Goal: Check status: Check status

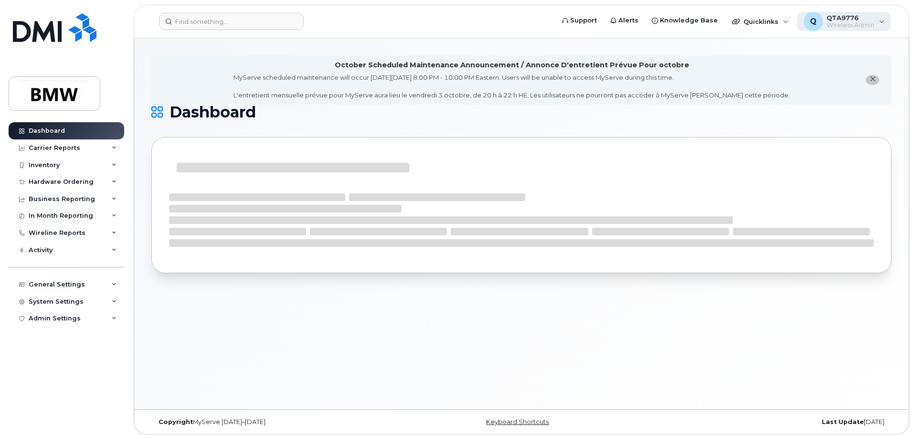
click at [878, 23] on div "Q QTA9776 Wireless Admin" at bounding box center [844, 21] width 94 height 19
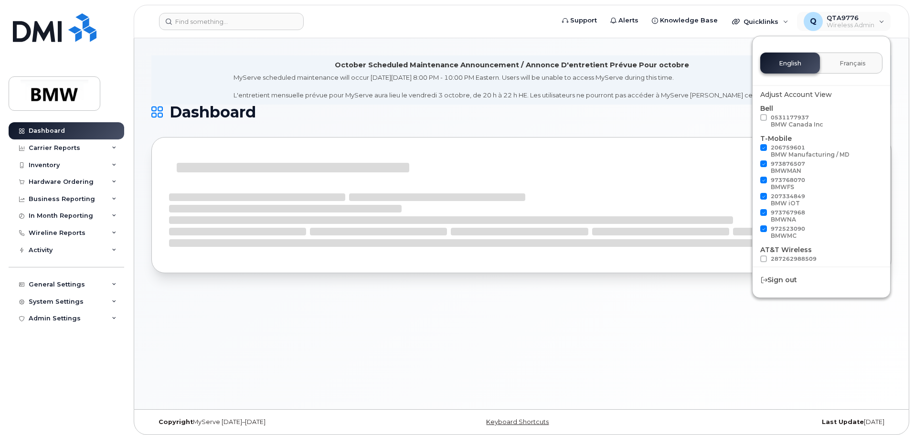
click at [765, 145] on span at bounding box center [763, 147] width 7 height 7
click at [753, 145] on input "206759601 BMW Manufacturing / MD" at bounding box center [751, 146] width 5 height 5
checkbox input "false"
click at [761, 163] on span at bounding box center [763, 163] width 7 height 7
click at [753, 163] on input "973876507 BMWMAN" at bounding box center [751, 162] width 5 height 5
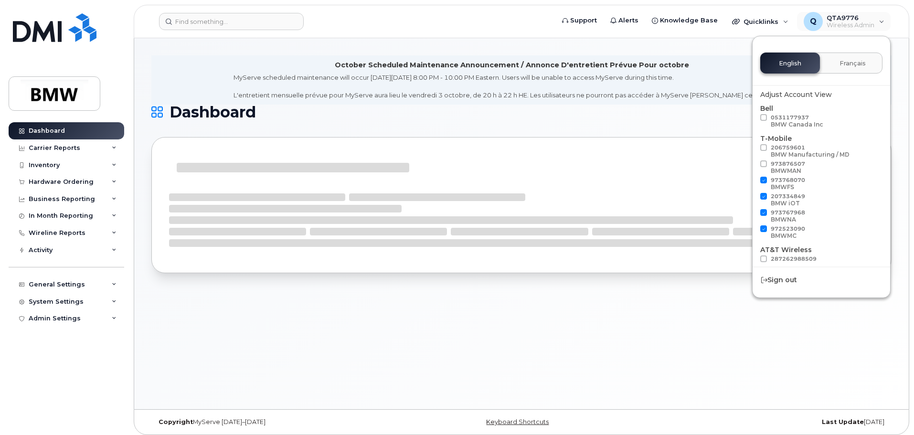
click at [763, 162] on span at bounding box center [763, 163] width 7 height 7
click at [753, 162] on input "973876507 BMWMAN" at bounding box center [751, 162] width 5 height 5
checkbox input "true"
click at [765, 180] on span at bounding box center [763, 180] width 7 height 7
click at [753, 180] on input "973768070 BMWFS" at bounding box center [751, 179] width 5 height 5
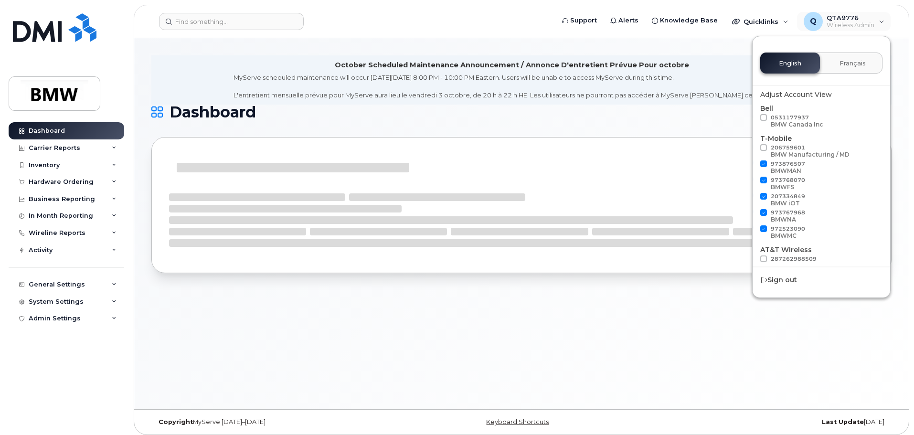
checkbox input "false"
click at [763, 196] on span at bounding box center [763, 196] width 7 height 7
click at [753, 196] on input "207334849 BMW iOT" at bounding box center [751, 195] width 5 height 5
checkbox input "false"
click at [763, 228] on span at bounding box center [763, 228] width 7 height 7
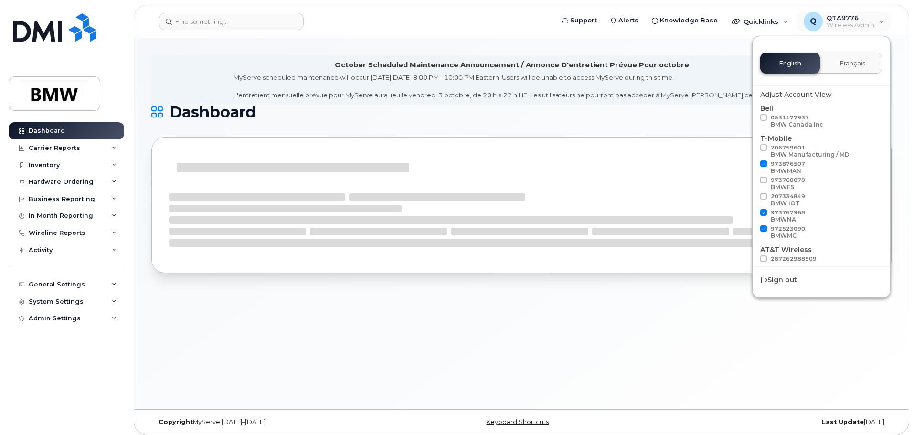
click at [753, 228] on input "972523090 BMWMC" at bounding box center [751, 227] width 5 height 5
checkbox input "false"
click at [761, 177] on span at bounding box center [763, 180] width 7 height 7
click at [753, 177] on input "973768070 BMWFS" at bounding box center [751, 179] width 5 height 5
checkbox input "true"
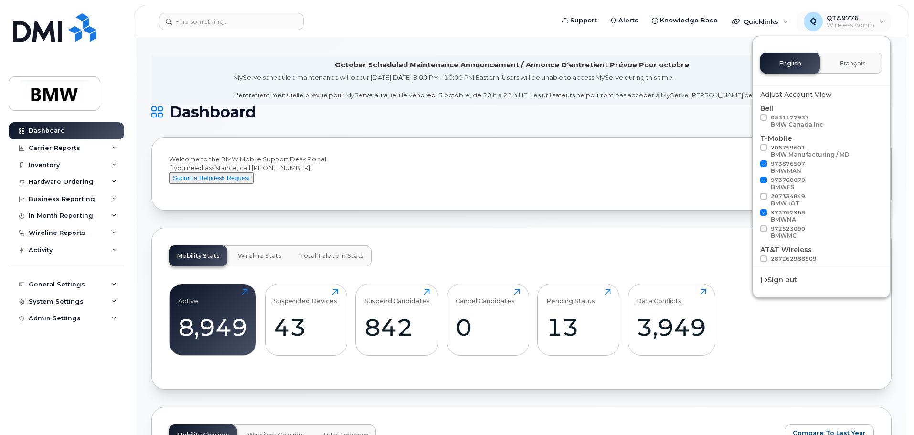
click at [488, 255] on div "Mobility Stats Wireline Stats Total Telecom Stats Active 8,949 Click to view mo…" at bounding box center [521, 309] width 740 height 162
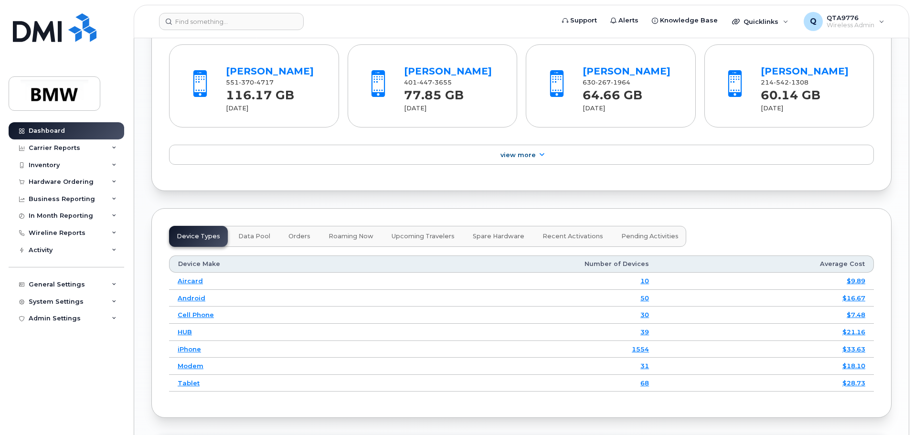
scroll to position [1003, 0]
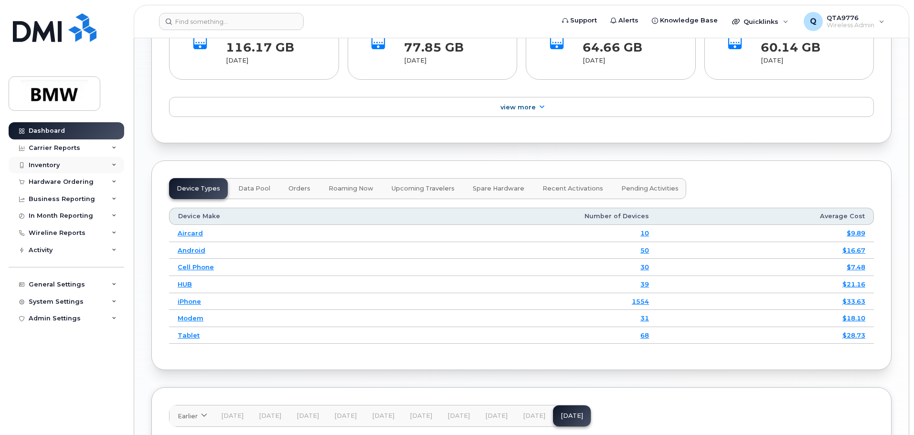
click at [63, 161] on div "Inventory" at bounding box center [67, 165] width 116 height 17
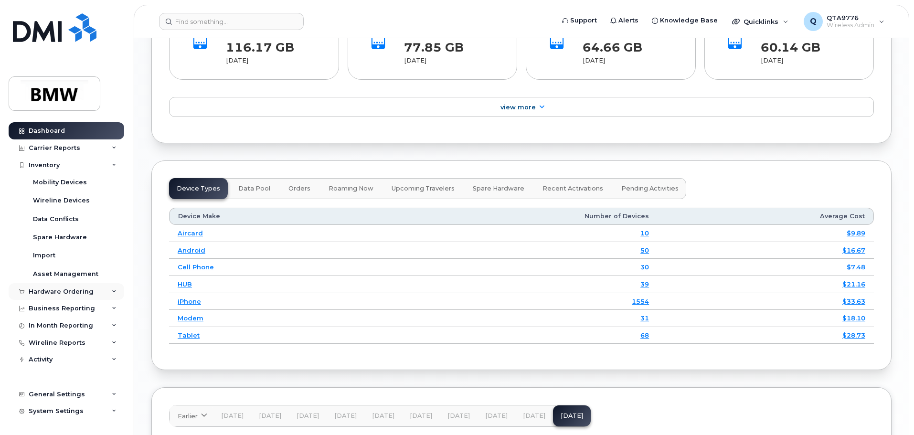
click at [83, 295] on div "Hardware Ordering" at bounding box center [61, 292] width 65 height 8
click at [54, 167] on div "Inventory" at bounding box center [44, 165] width 31 height 8
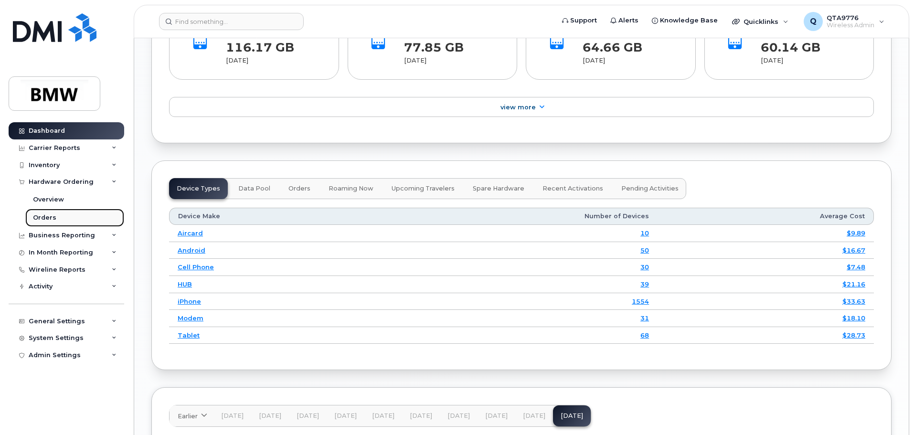
click at [52, 214] on div "Orders" at bounding box center [44, 217] width 23 height 9
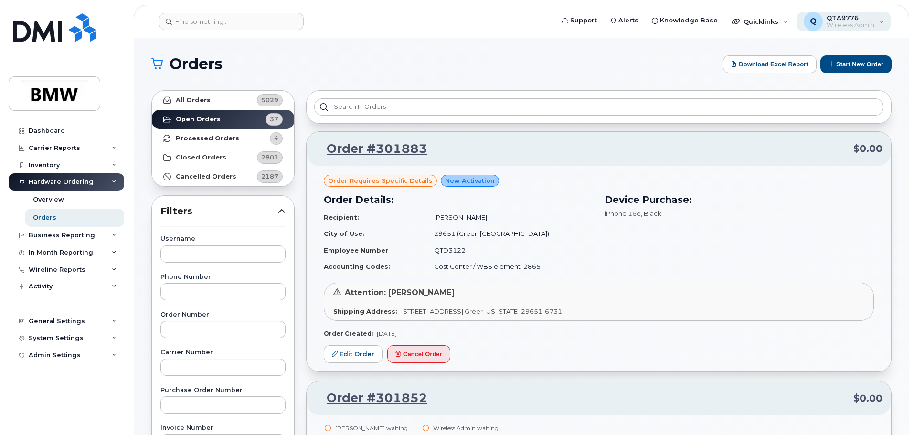
click at [884, 24] on div "Q QTA9776 Wireless Admin" at bounding box center [844, 21] width 94 height 19
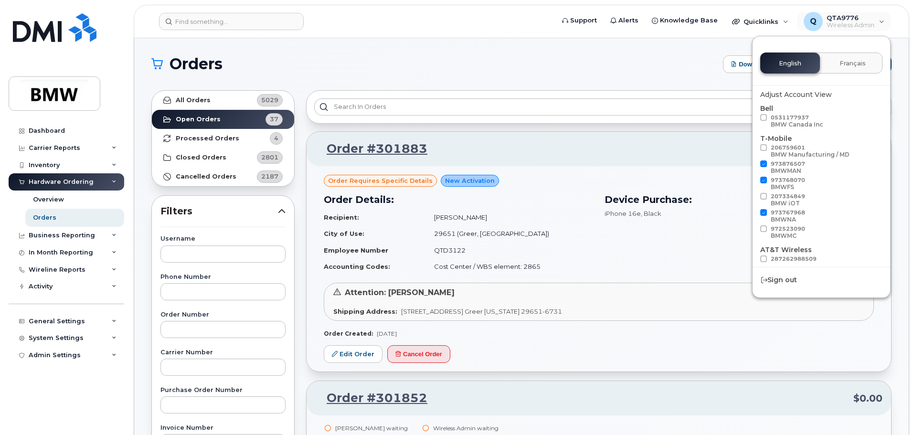
click at [764, 164] on span at bounding box center [763, 163] width 7 height 7
click at [753, 164] on input "973876507 BMWMAN" at bounding box center [751, 162] width 5 height 5
checkbox input "false"
click at [691, 67] on h1 "Orders" at bounding box center [434, 63] width 567 height 15
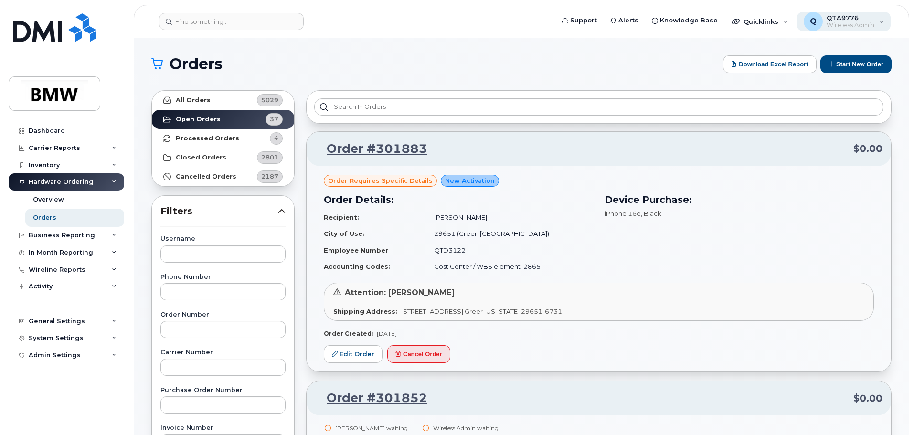
click at [884, 18] on div "Q QTA9776 Wireless Admin" at bounding box center [844, 21] width 94 height 19
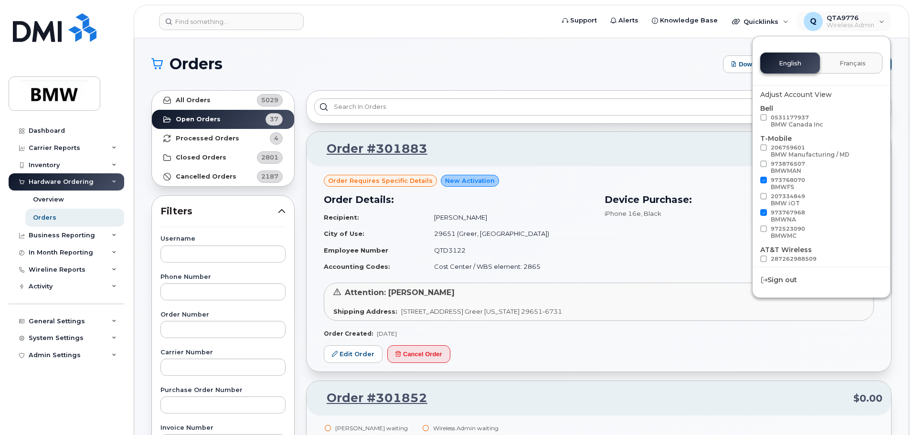
click at [763, 179] on span at bounding box center [763, 180] width 7 height 7
click at [753, 179] on input "973768070 BMWFS" at bounding box center [751, 179] width 5 height 5
checkbox input "false"
click at [701, 154] on p "Order #301883 $0.00" at bounding box center [598, 148] width 567 height 17
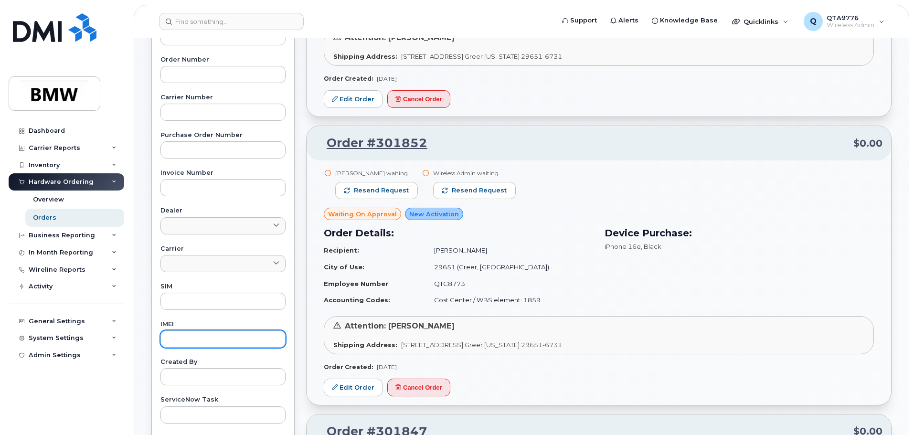
scroll to position [239, 0]
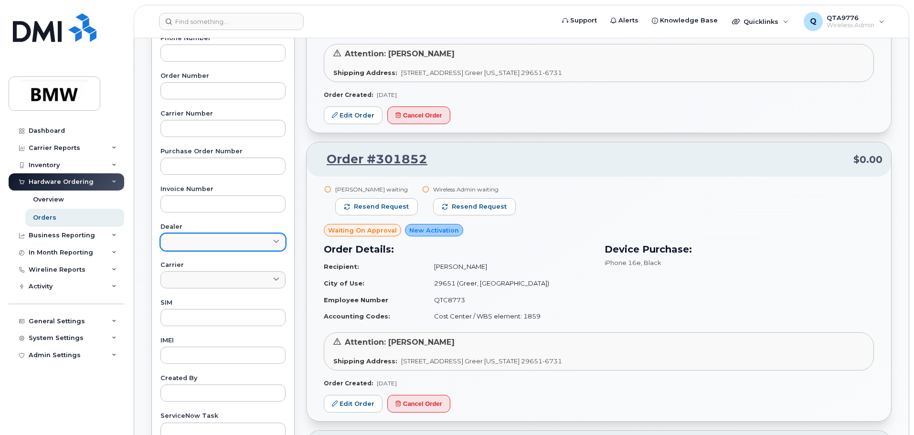
click at [279, 248] on link at bounding box center [222, 241] width 125 height 17
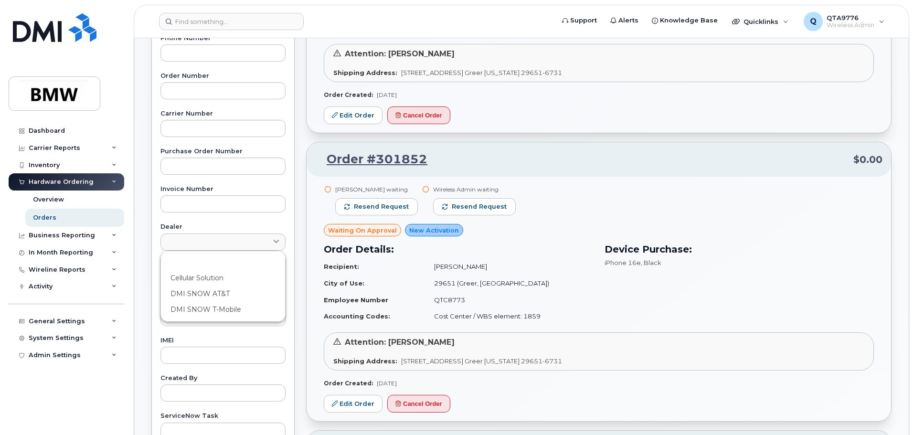
click at [154, 177] on div "Username Phone Number Order Number Carrier Number Purchase Order Number Invoice…" at bounding box center [223, 218] width 148 height 442
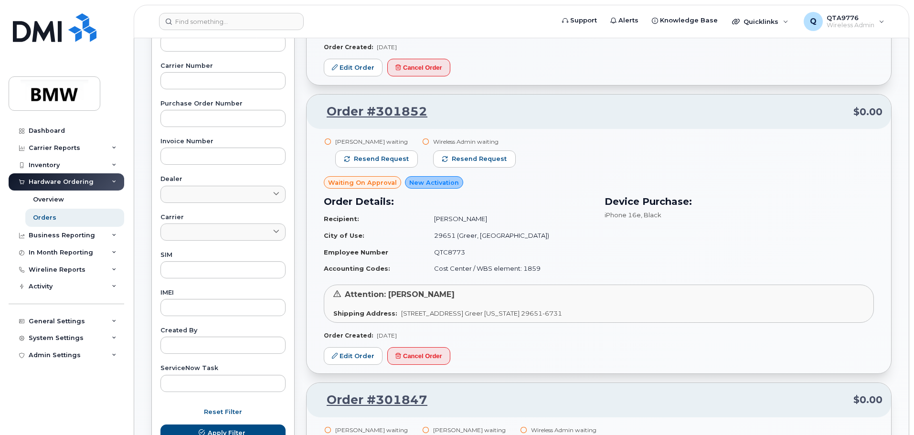
scroll to position [334, 0]
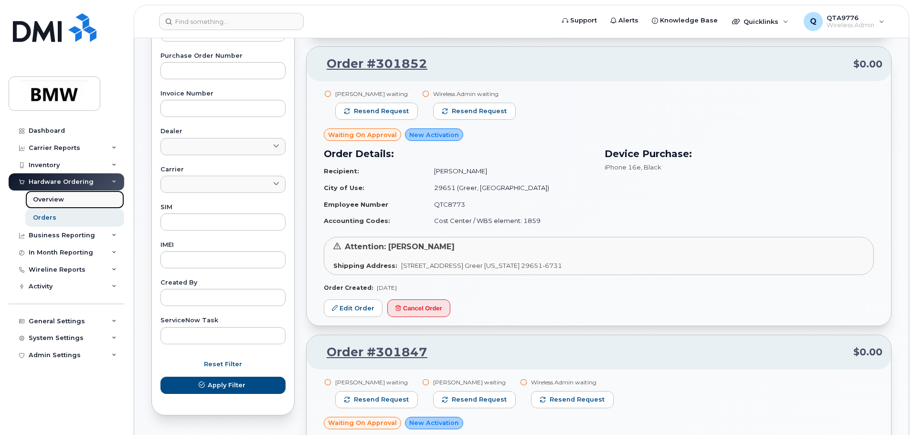
click at [51, 201] on div "Overview" at bounding box center [48, 199] width 31 height 9
click at [49, 201] on div "Overview" at bounding box center [48, 199] width 31 height 9
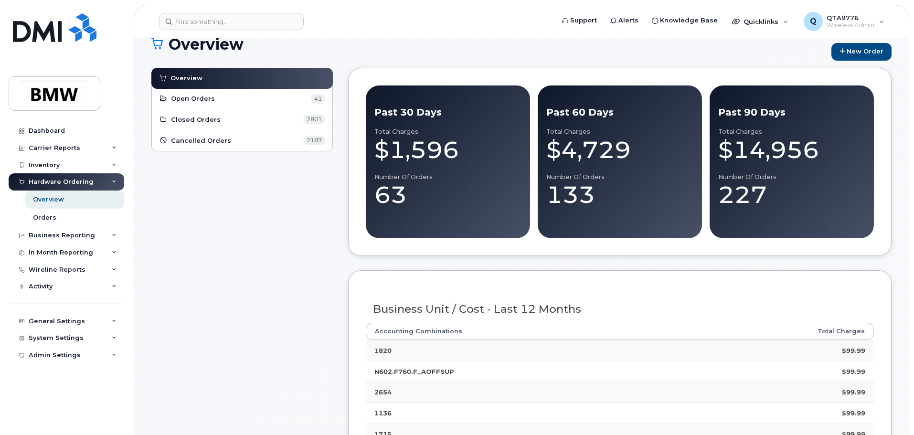
scroll to position [48, 0]
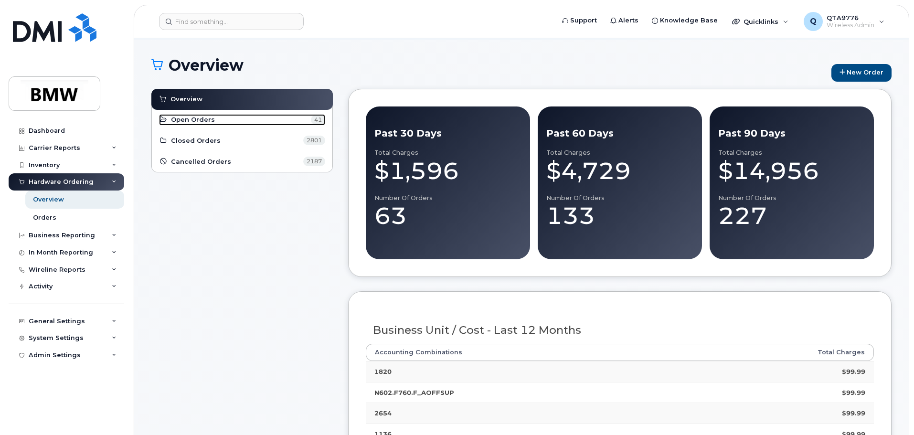
click at [208, 120] on span "Open Orders" at bounding box center [193, 119] width 44 height 9
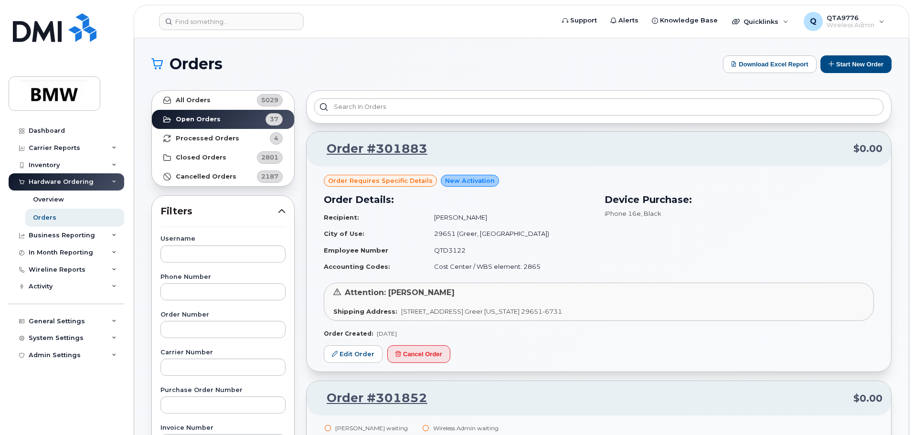
click at [280, 211] on icon at bounding box center [282, 211] width 8 height 8
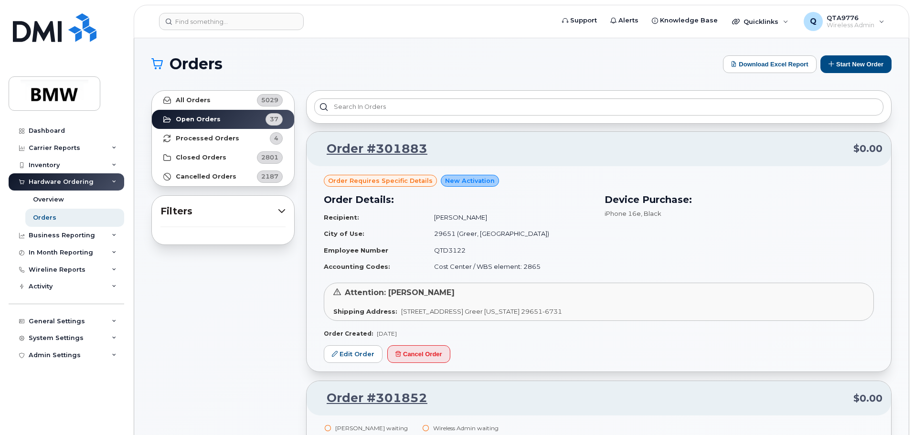
click at [280, 211] on icon at bounding box center [282, 211] width 8 height 8
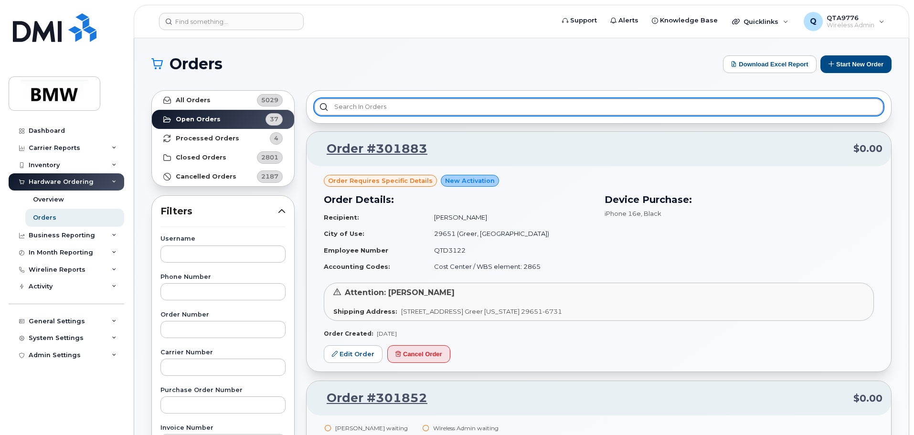
click at [394, 106] on input "text" at bounding box center [598, 106] width 569 height 17
type input "N"
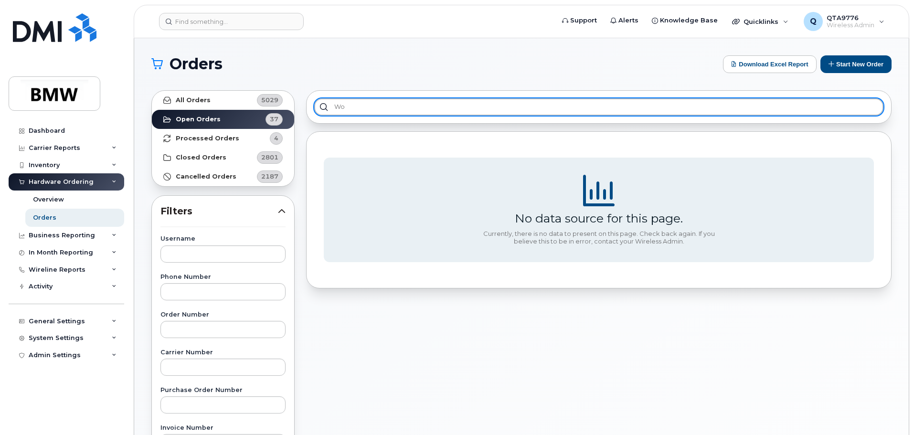
type input "w"
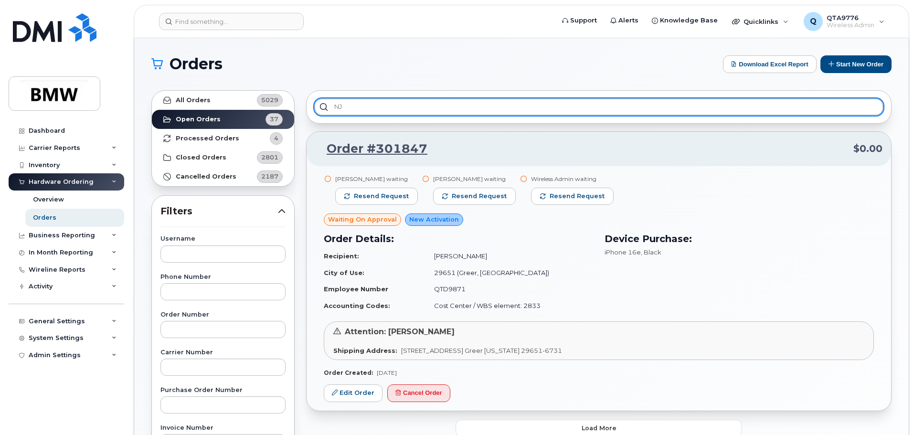
type input "N"
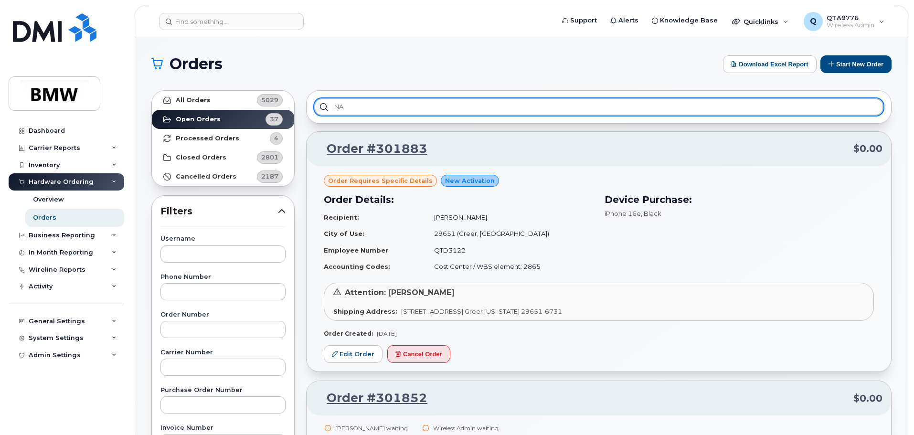
type input "NA"
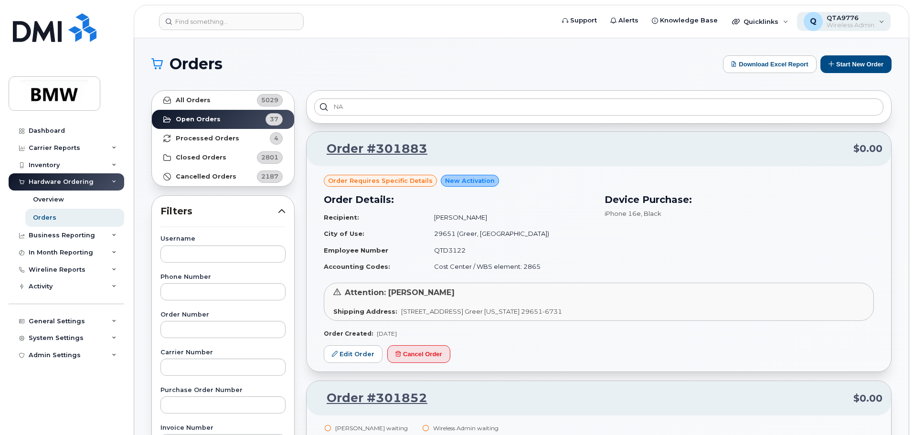
click at [884, 21] on div "Q QTA9776 Wireless Admin" at bounding box center [844, 21] width 94 height 19
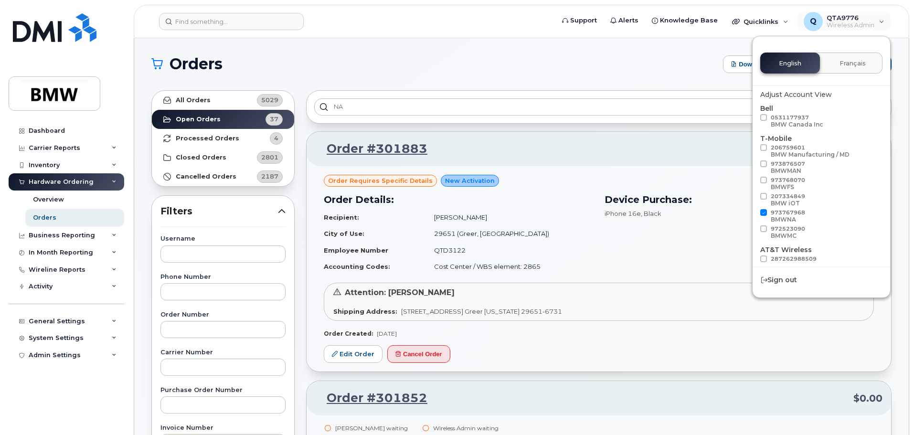
click at [581, 240] on td "29651 (Greer, SC)" at bounding box center [509, 233] width 168 height 17
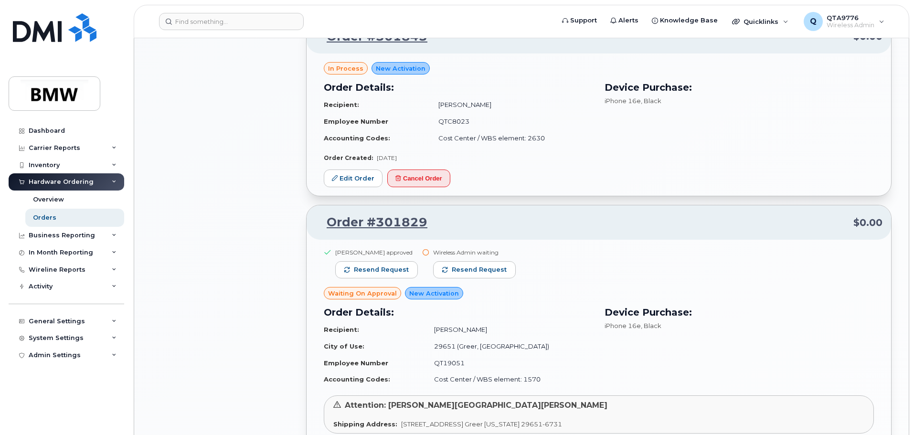
scroll to position [955, 0]
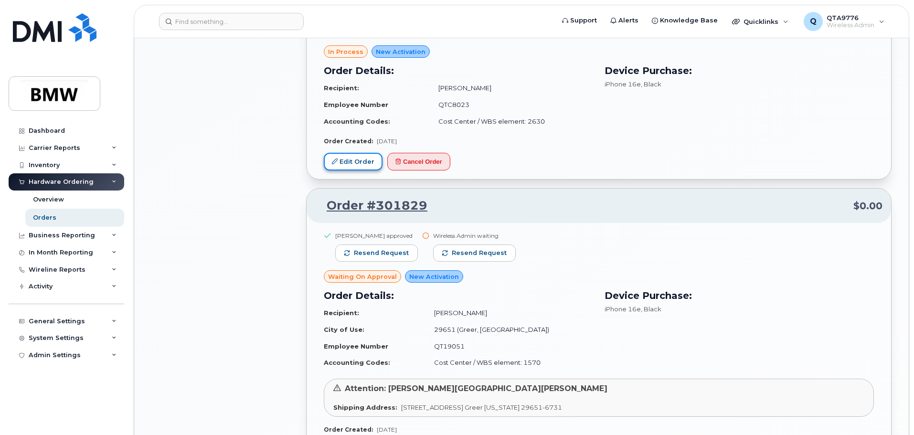
click at [361, 159] on link "Edit Order" at bounding box center [353, 162] width 59 height 18
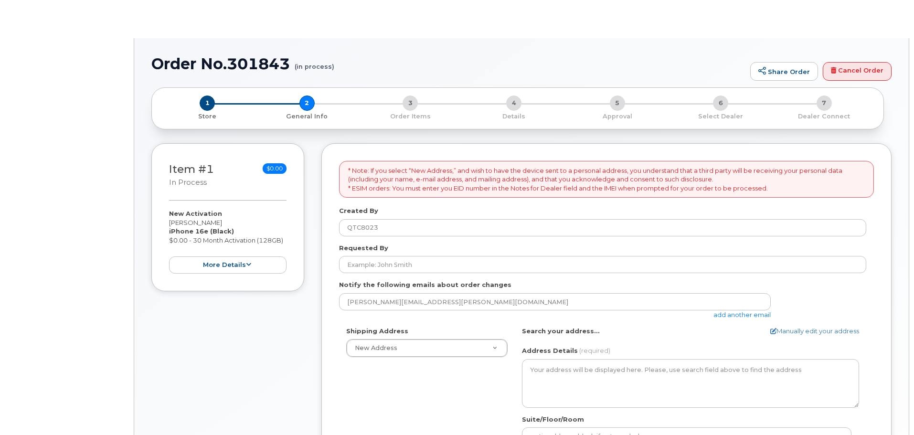
select select
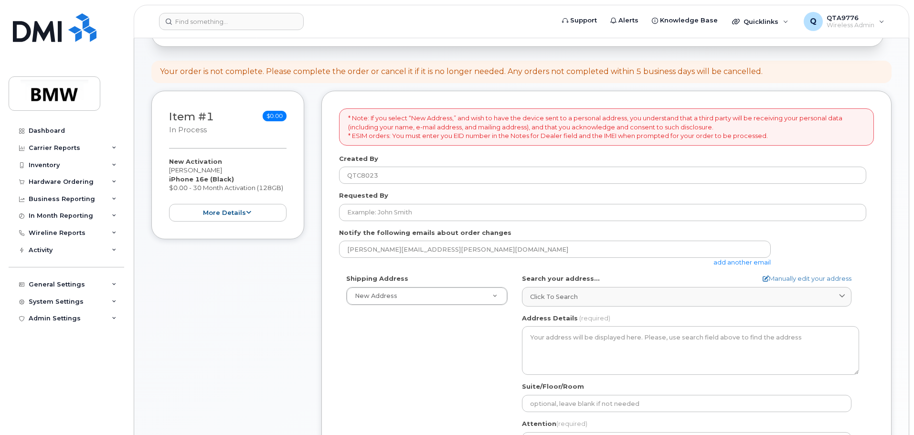
scroll to position [143, 0]
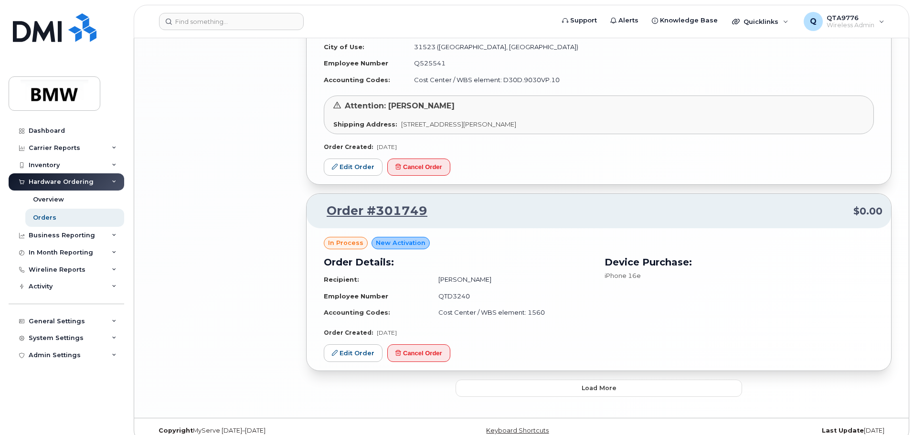
scroll to position [1827, 0]
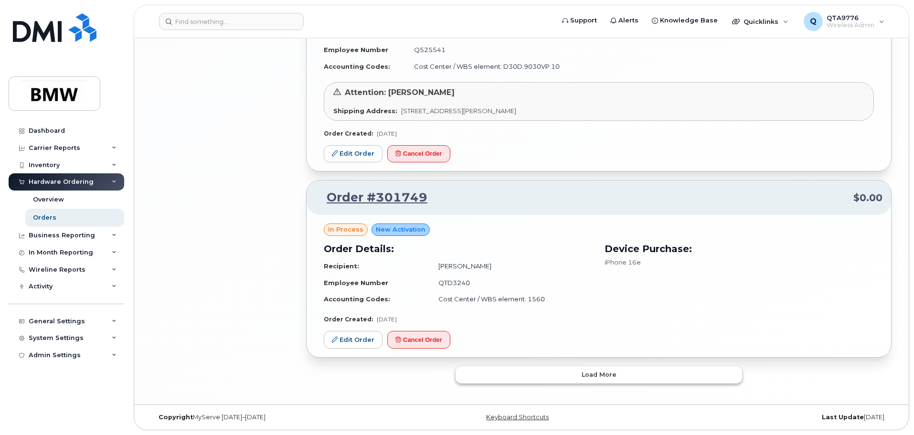
click at [602, 373] on span "Load more" at bounding box center [598, 374] width 35 height 9
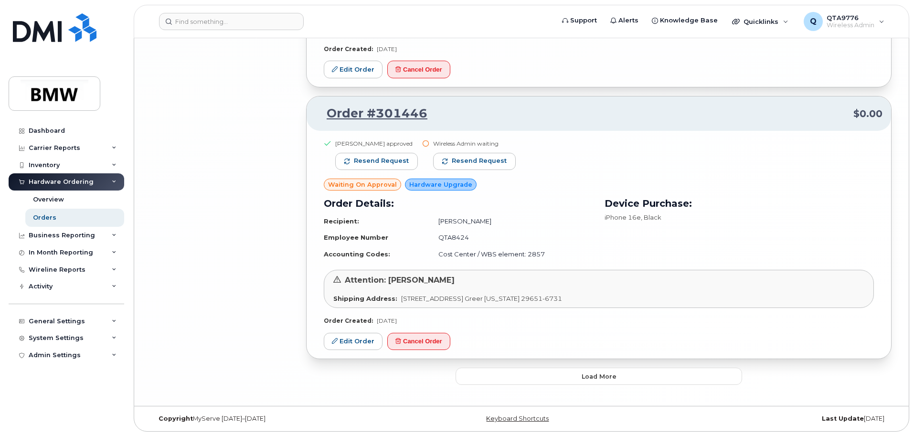
scroll to position [3891, 0]
click at [586, 382] on button "Load more" at bounding box center [598, 374] width 286 height 17
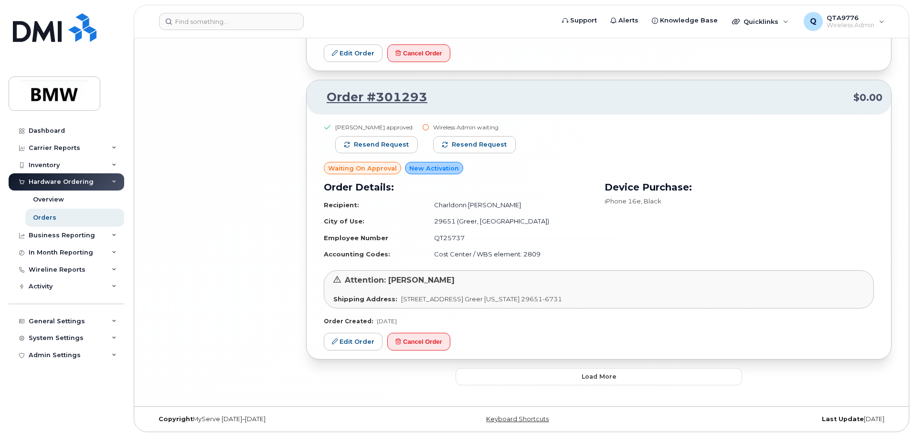
scroll to position [6001, 0]
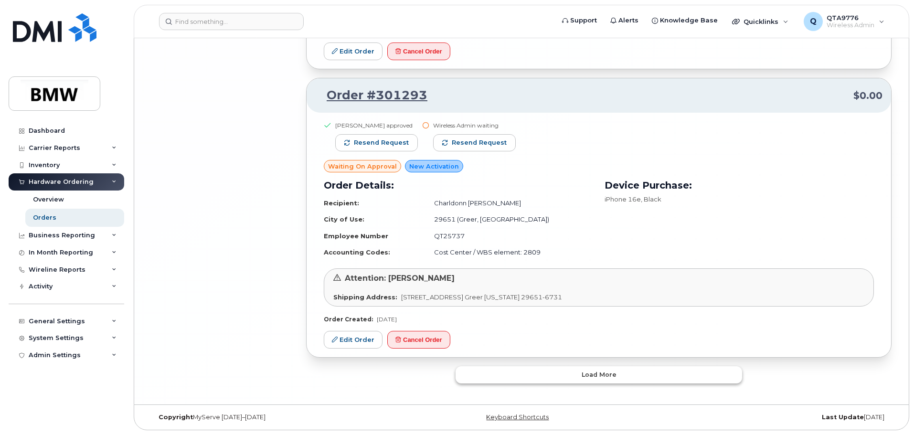
click at [607, 376] on span "Load more" at bounding box center [598, 374] width 35 height 9
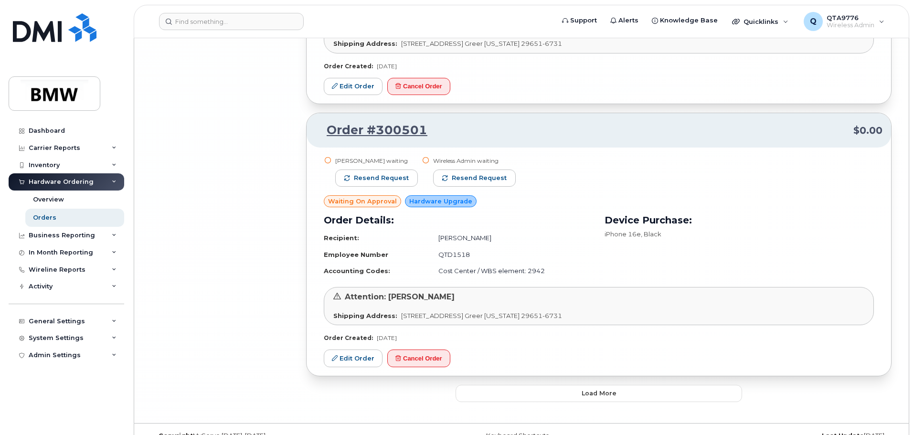
scroll to position [8250, 0]
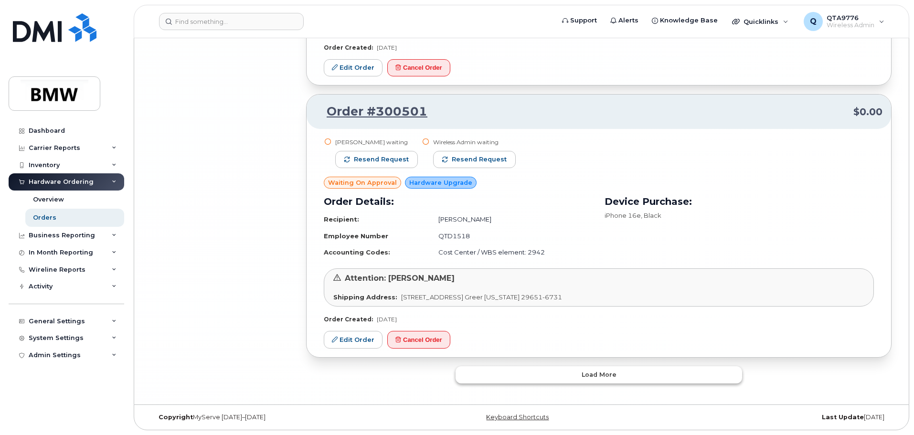
click at [624, 378] on button "Load more" at bounding box center [598, 374] width 286 height 17
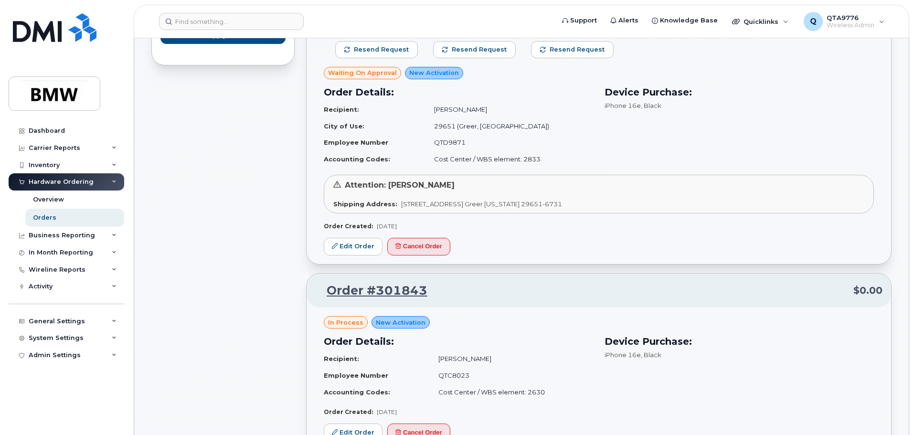
scroll to position [0, 0]
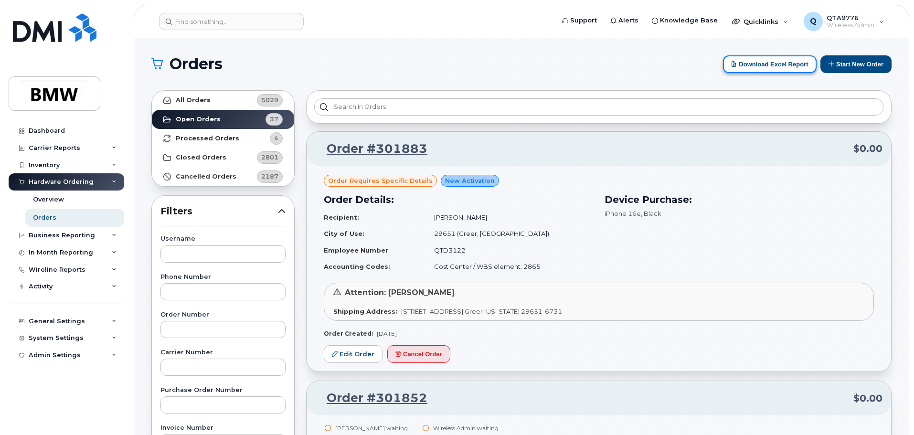
click at [778, 61] on button "Download Excel Report" at bounding box center [770, 64] width 94 height 18
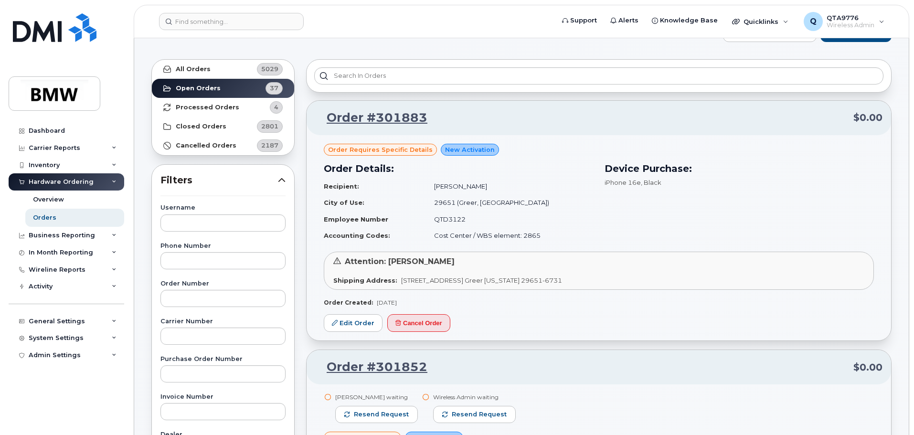
scroll to position [48, 0]
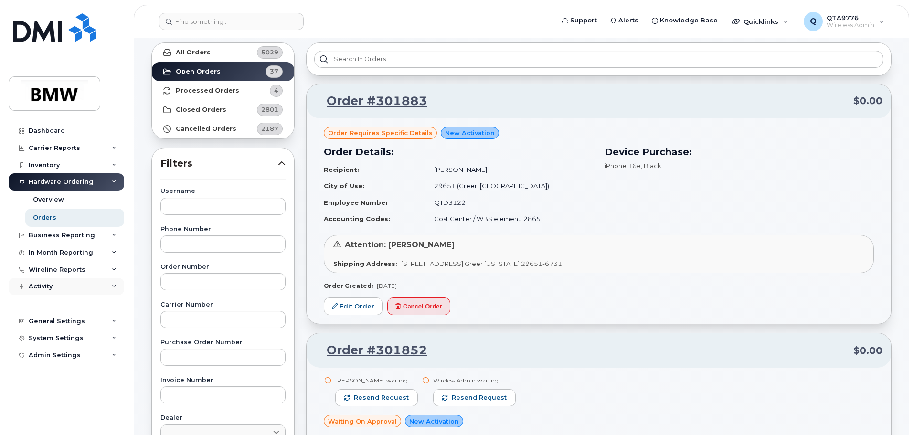
click at [112, 287] on icon at bounding box center [114, 286] width 5 height 5
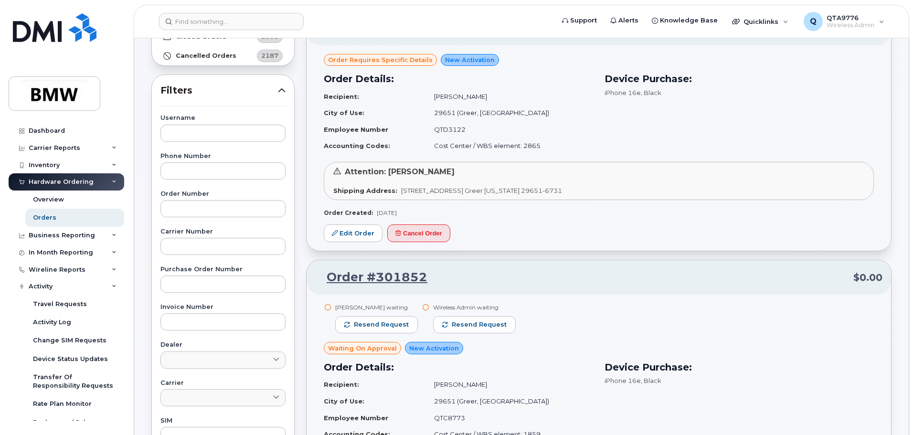
scroll to position [239, 0]
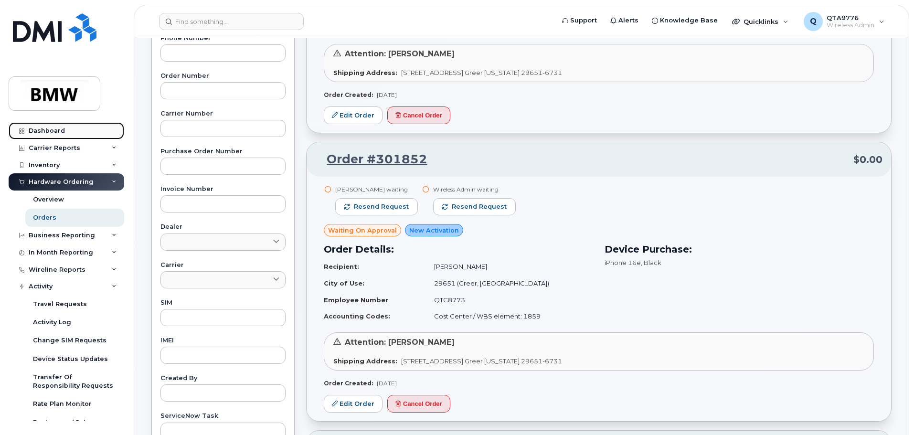
click at [33, 128] on div "Dashboard" at bounding box center [47, 131] width 36 height 8
click at [48, 129] on div "Dashboard" at bounding box center [47, 131] width 36 height 8
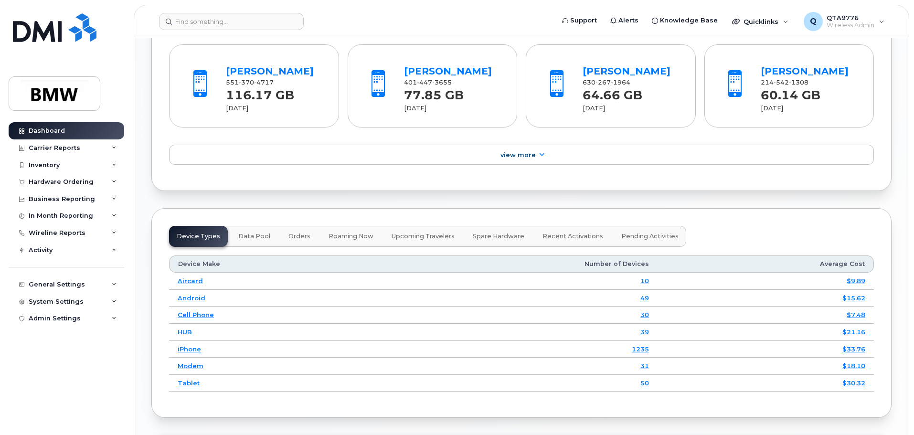
scroll to position [1003, 0]
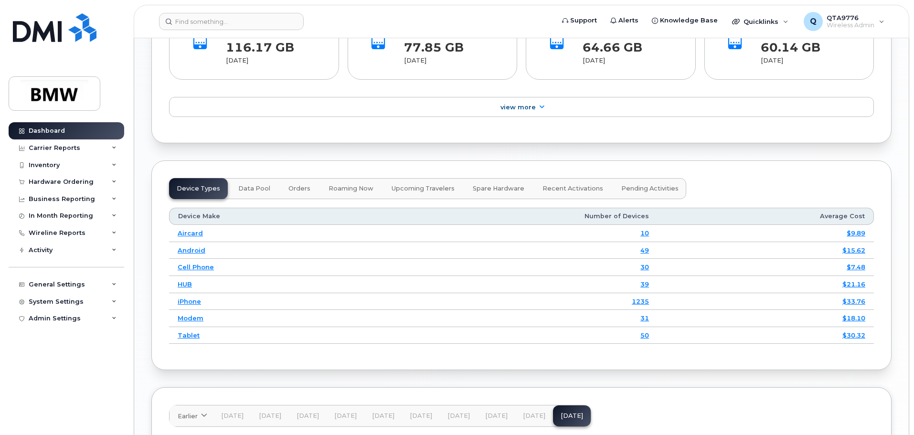
click at [293, 192] on span "Orders" at bounding box center [299, 189] width 22 height 8
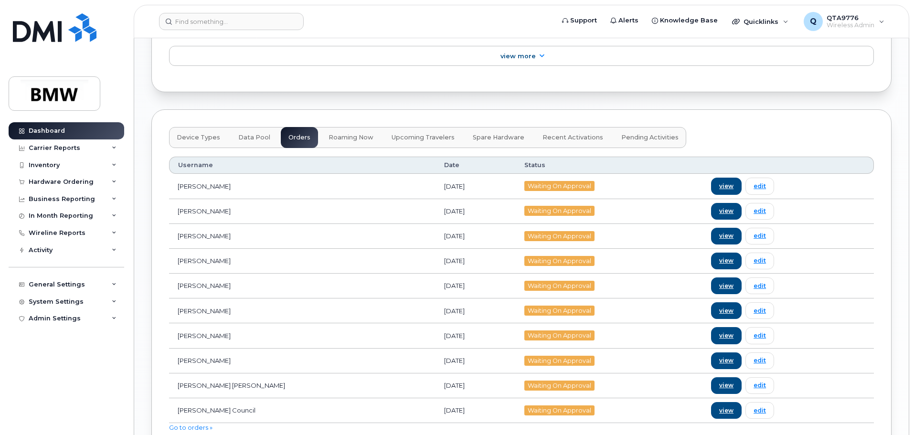
scroll to position [1050, 0]
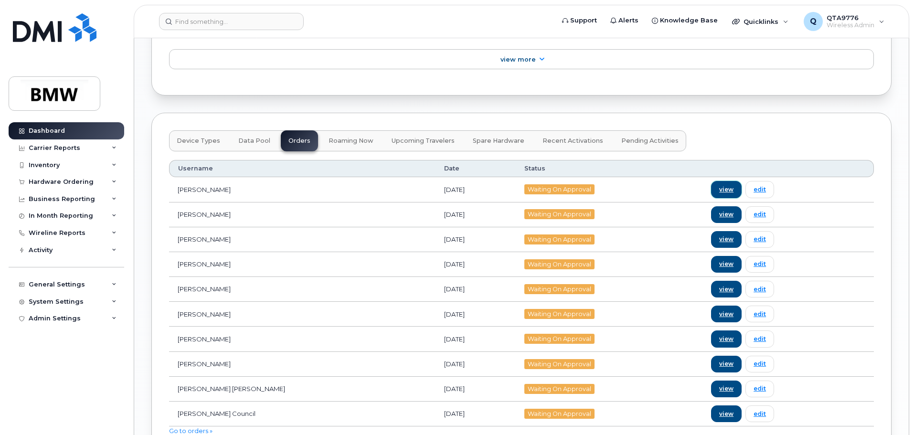
click at [711, 198] on link "view" at bounding box center [726, 189] width 31 height 17
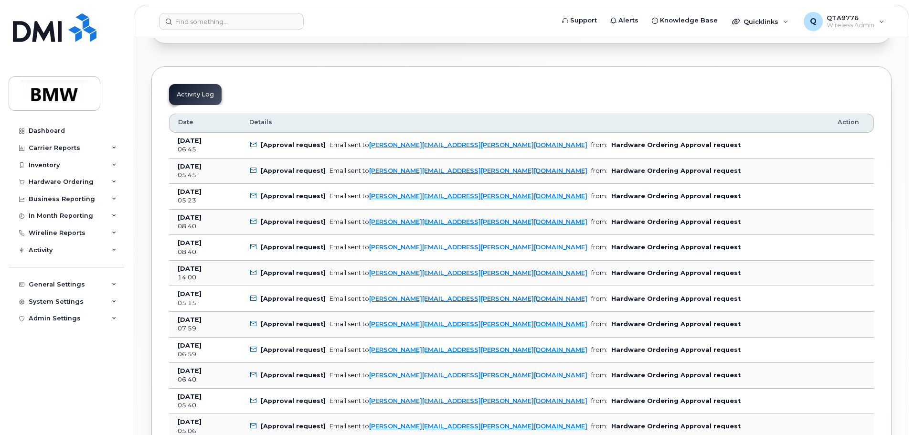
scroll to position [621, 0]
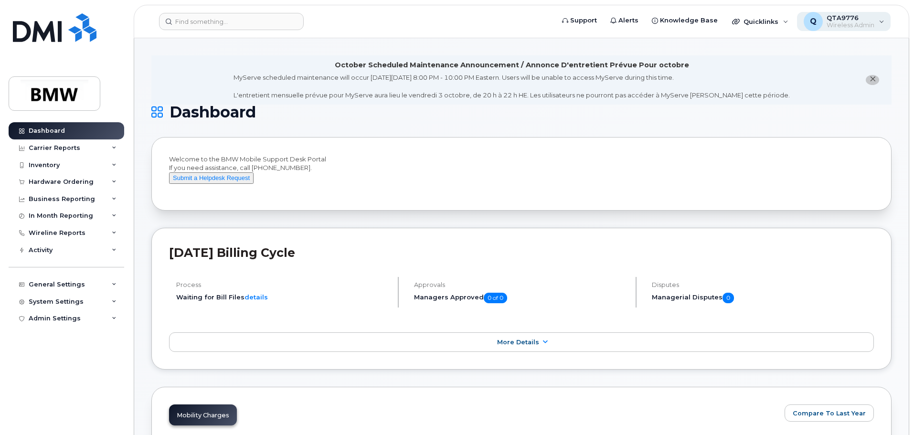
click at [885, 21] on div "Q QTA9776 Wireless Admin" at bounding box center [844, 21] width 94 height 19
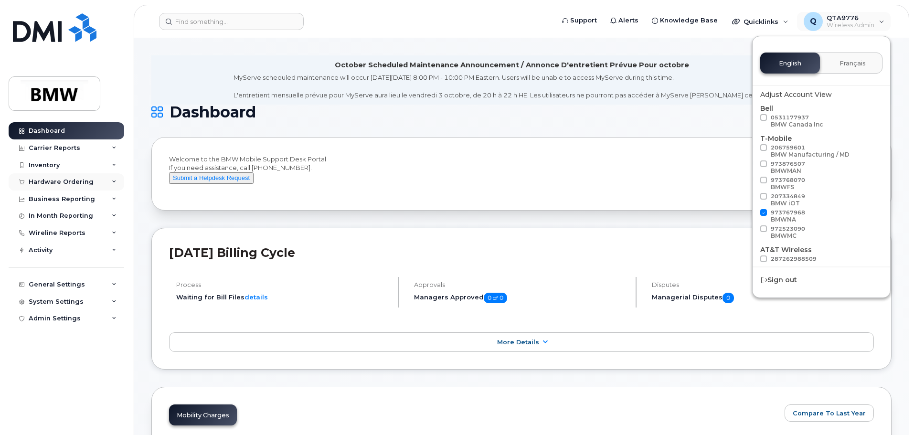
click at [111, 180] on div "Hardware Ordering" at bounding box center [67, 181] width 116 height 17
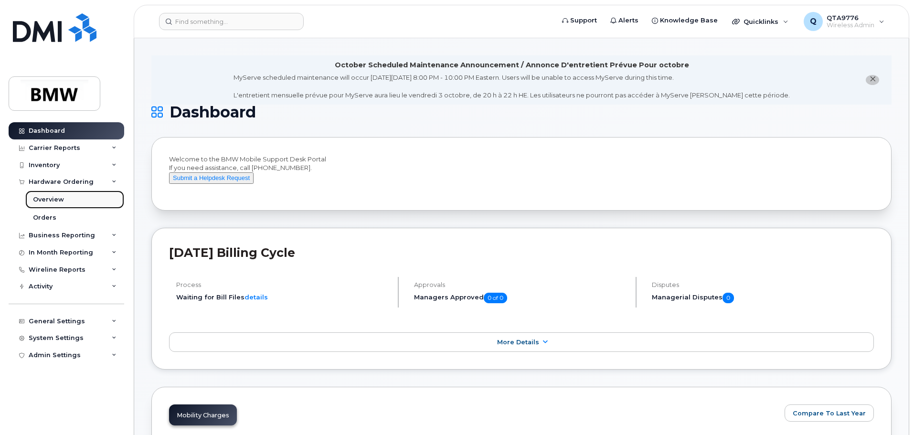
click at [45, 198] on div "Overview" at bounding box center [48, 199] width 31 height 9
